Goal: Information Seeking & Learning: Learn about a topic

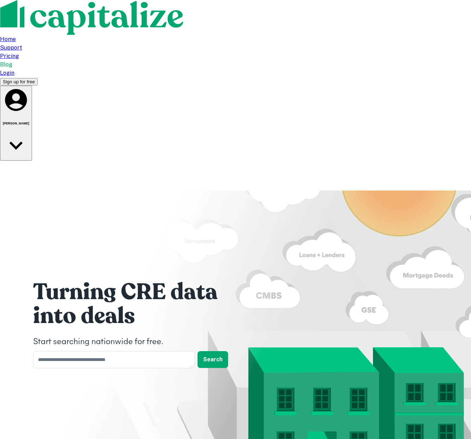
click at [29, 87] on div "Joseph Harland, II" at bounding box center [16, 123] width 26 height 73
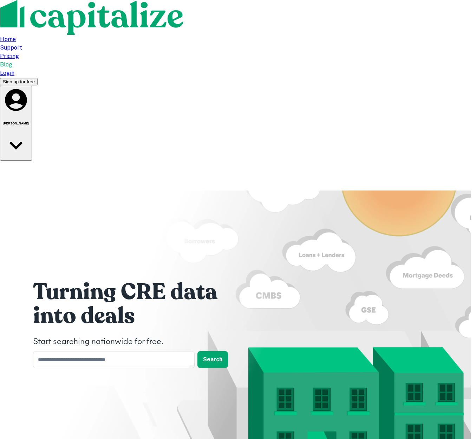
click at [352, 43] on div at bounding box center [238, 219] width 476 height 439
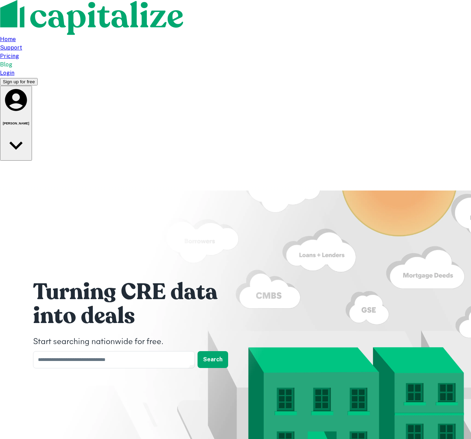
click at [320, 69] on div "Login" at bounding box center [235, 73] width 471 height 8
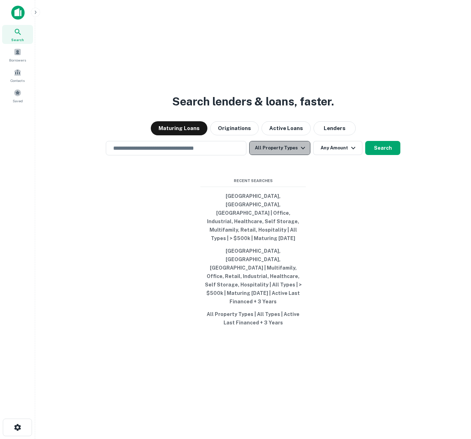
click at [287, 155] on button "All Property Types" at bounding box center [279, 148] width 61 height 14
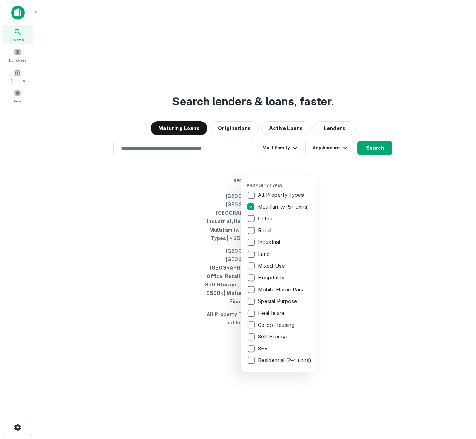
click at [344, 195] on div at bounding box center [238, 219] width 476 height 439
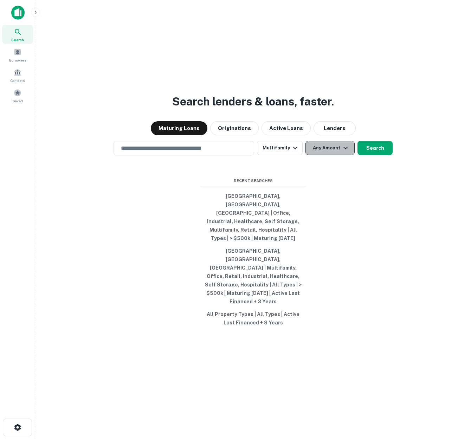
click at [343, 152] on icon "button" at bounding box center [345, 148] width 8 height 8
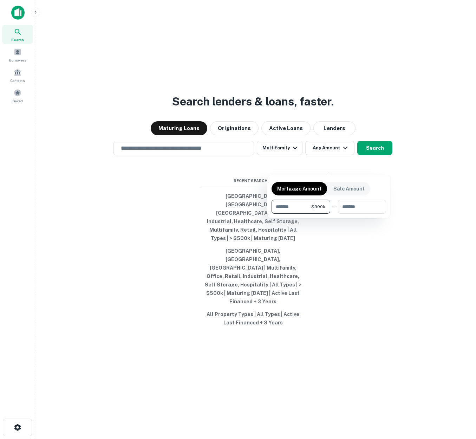
type input "******"
click at [299, 373] on div at bounding box center [238, 219] width 476 height 439
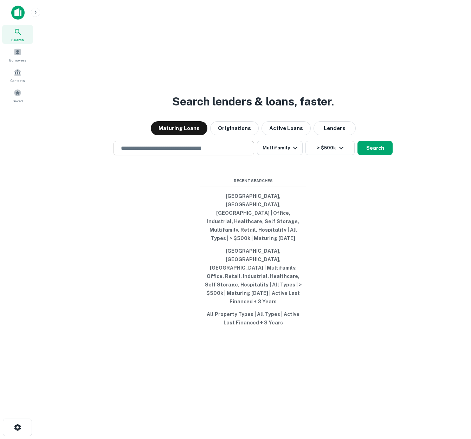
click at [221, 152] on input "text" at bounding box center [184, 148] width 134 height 8
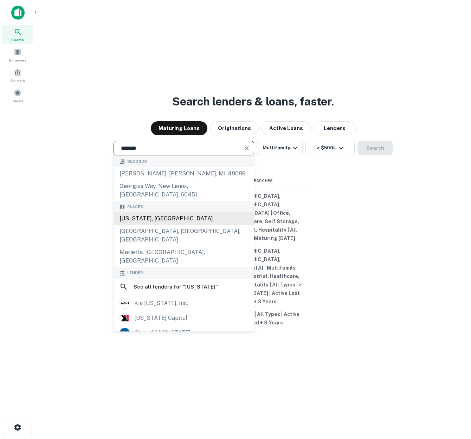
click at [150, 225] on div "Georgia, USA" at bounding box center [184, 218] width 140 height 13
type input "**********"
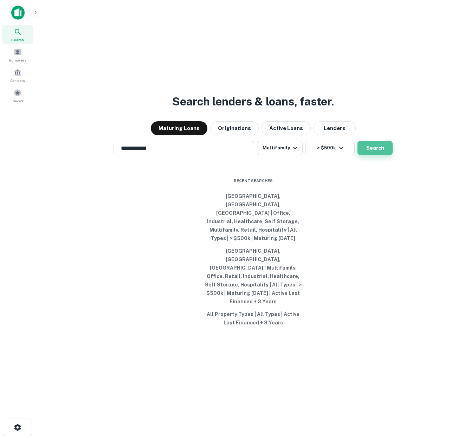
click at [376, 155] on button "Search" at bounding box center [374, 148] width 35 height 14
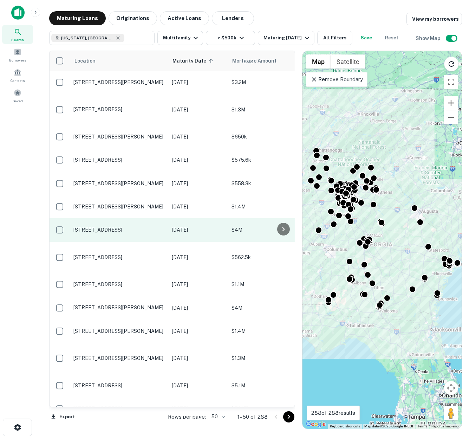
click at [126, 231] on p "[STREET_ADDRESS]" at bounding box center [118, 230] width 91 height 6
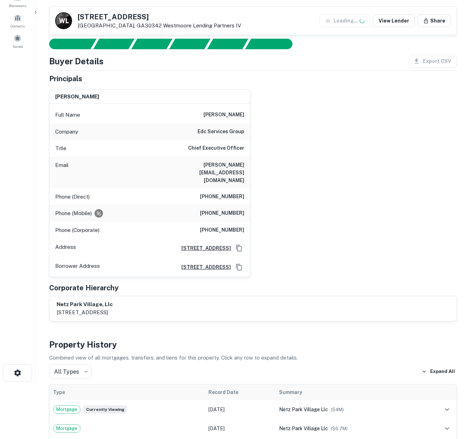
scroll to position [108, 0]
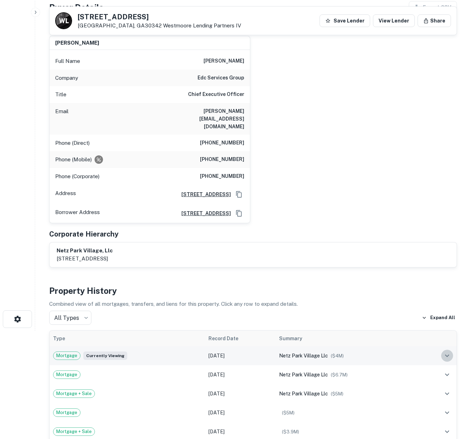
click at [447, 355] on icon "expand row" at bounding box center [447, 356] width 4 height 2
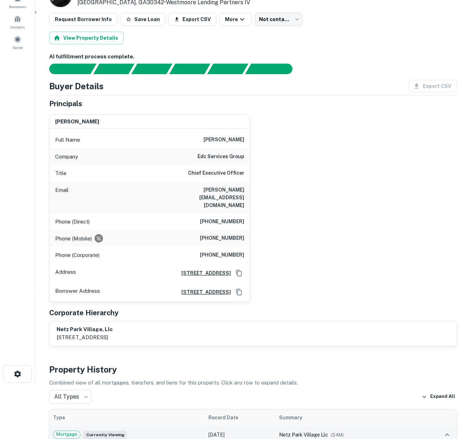
scroll to position [0, 0]
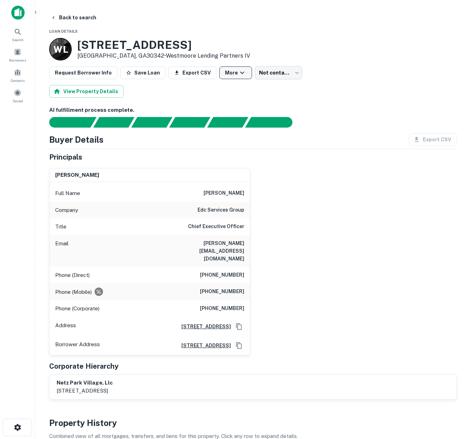
click at [229, 73] on button "More" at bounding box center [235, 72] width 33 height 13
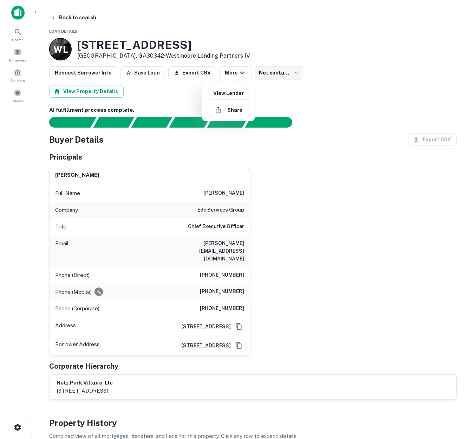
click at [94, 93] on div at bounding box center [238, 219] width 476 height 439
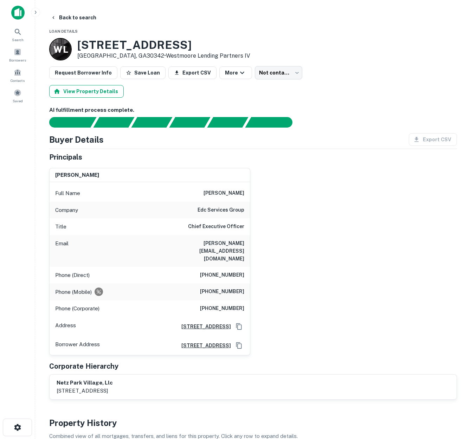
click at [99, 92] on button "View Property Details" at bounding box center [86, 91] width 74 height 13
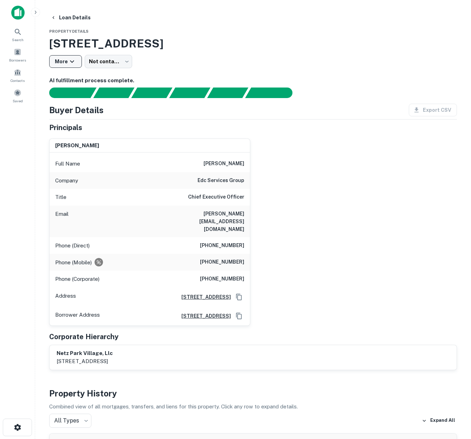
click at [75, 59] on icon "button" at bounding box center [72, 61] width 8 height 8
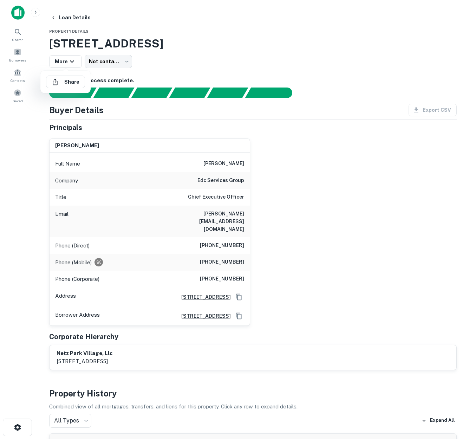
click at [171, 59] on div at bounding box center [238, 219] width 476 height 439
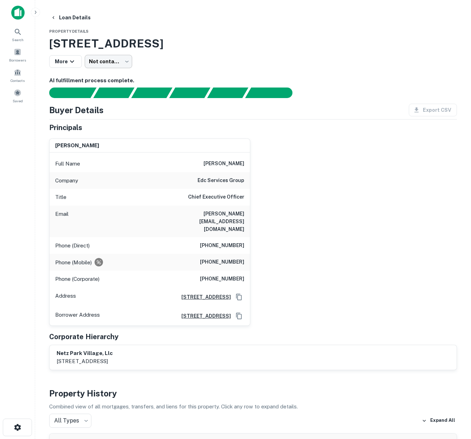
click at [127, 63] on body "Search Borrowers Contacts Saved Loan Details Property Details 4689 Roswell Rd, …" at bounding box center [235, 219] width 471 height 439
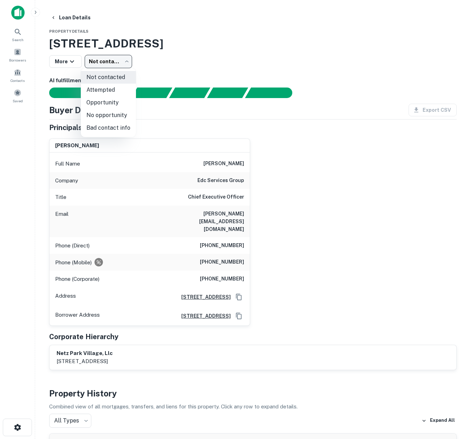
click at [207, 63] on div at bounding box center [238, 219] width 476 height 439
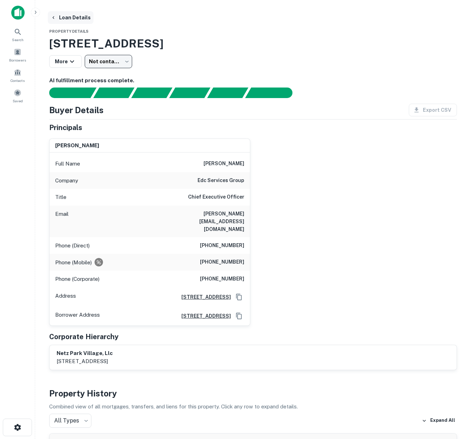
click at [80, 18] on button "Loan Details" at bounding box center [71, 17] width 46 height 13
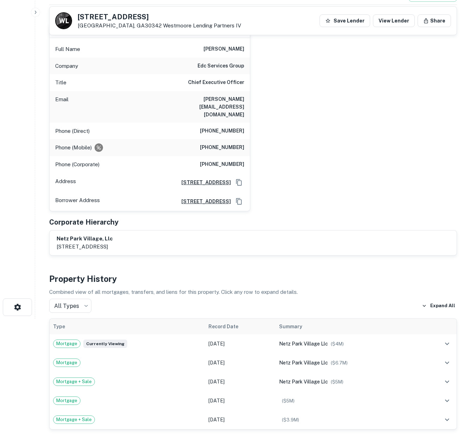
scroll to position [84, 0]
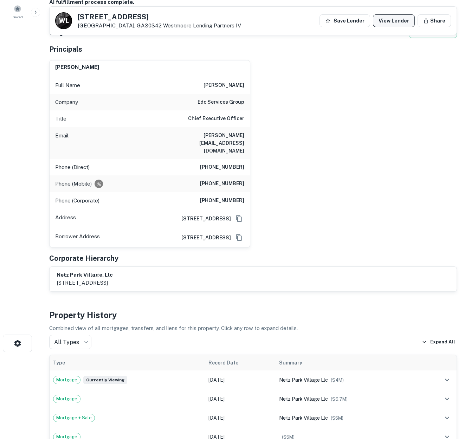
click at [388, 18] on link "View Lender" at bounding box center [394, 20] width 42 height 13
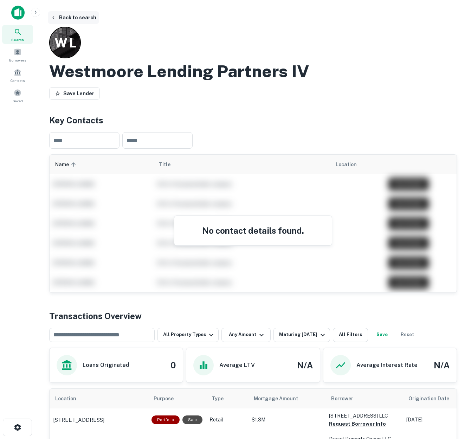
click at [58, 16] on button "Back to search" at bounding box center [73, 17] width 51 height 13
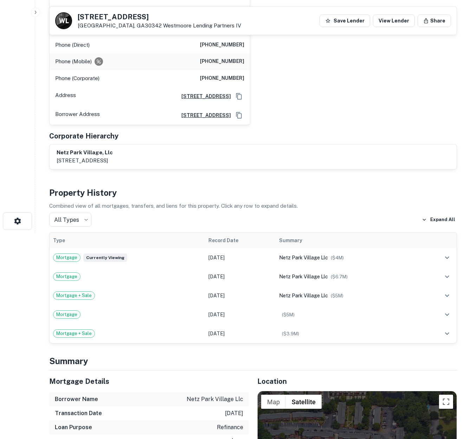
scroll to position [10, 0]
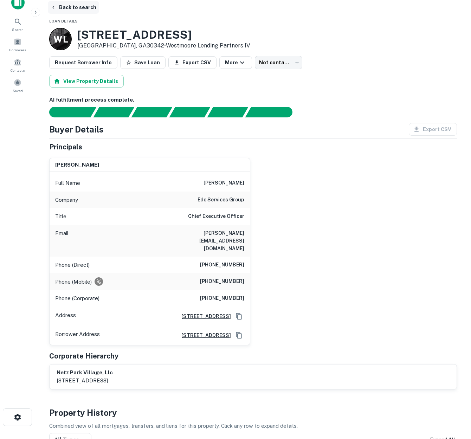
click at [83, 9] on button "Back to search" at bounding box center [73, 7] width 51 height 13
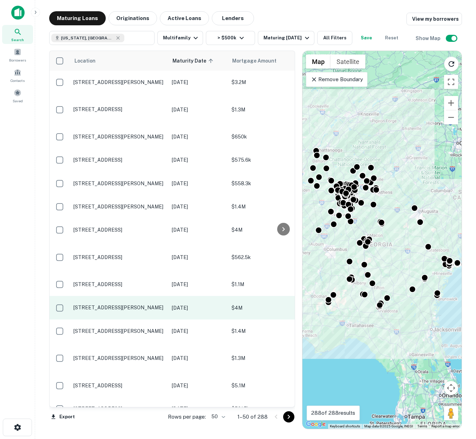
click at [122, 304] on p "3555 Lawrenceville Hwy Tucker, GA30084" at bounding box center [118, 307] width 91 height 6
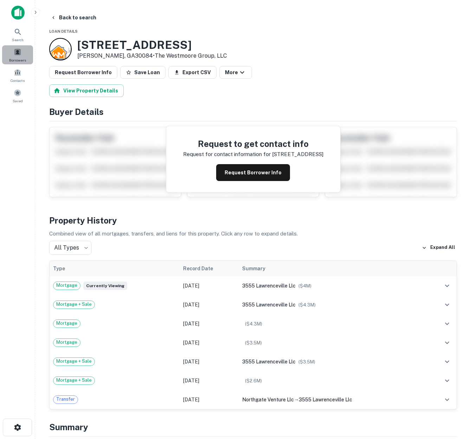
click at [16, 51] on span at bounding box center [18, 52] width 8 height 8
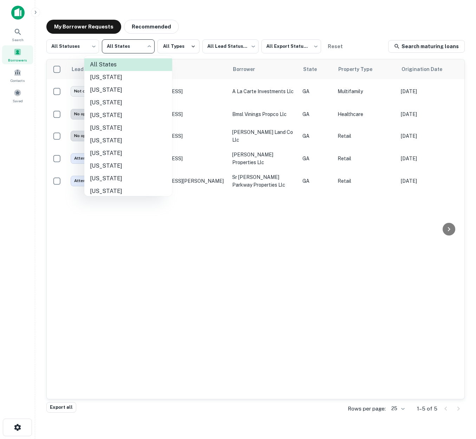
click at [148, 50] on body "**********" at bounding box center [238, 219] width 476 height 439
click at [197, 16] on div at bounding box center [238, 219] width 476 height 439
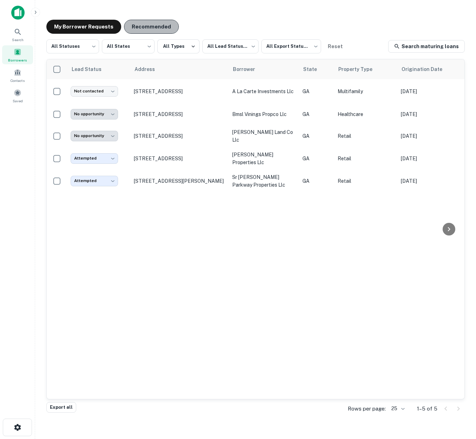
click at [149, 25] on button "Recommended" at bounding box center [151, 27] width 55 height 14
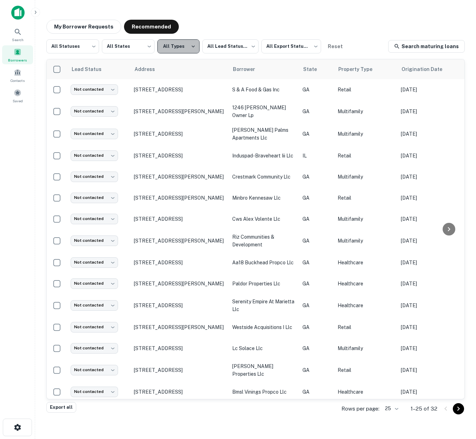
click at [195, 48] on icon "button" at bounding box center [193, 46] width 6 height 6
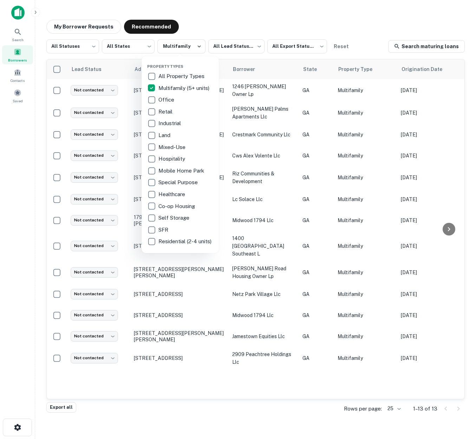
click at [339, 19] on div at bounding box center [238, 219] width 476 height 439
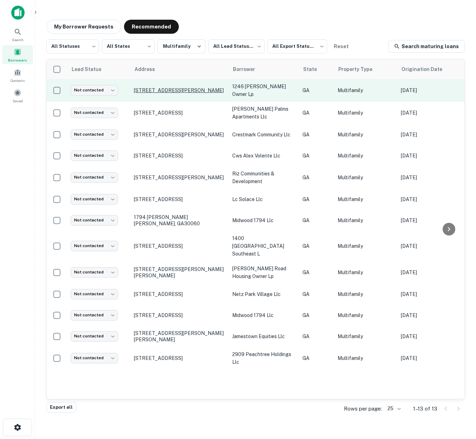
click at [177, 89] on p "[STREET_ADDRESS][PERSON_NAME]" at bounding box center [179, 90] width 91 height 6
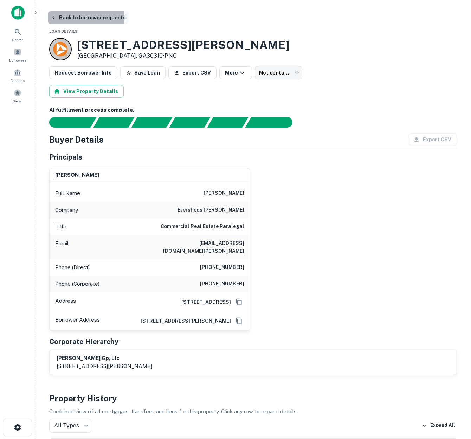
click at [71, 18] on button "Back to borrower requests" at bounding box center [88, 17] width 81 height 13
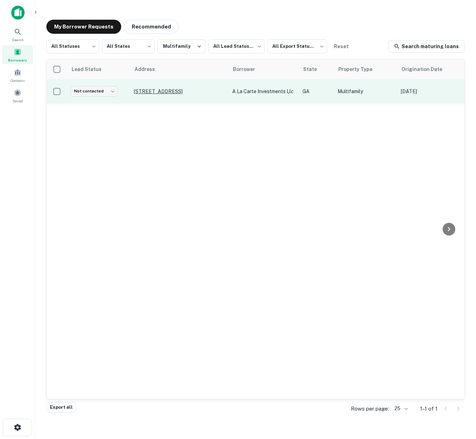
click at [161, 93] on p "[STREET_ADDRESS]" at bounding box center [179, 91] width 91 height 6
